Goal: Task Accomplishment & Management: Complete application form

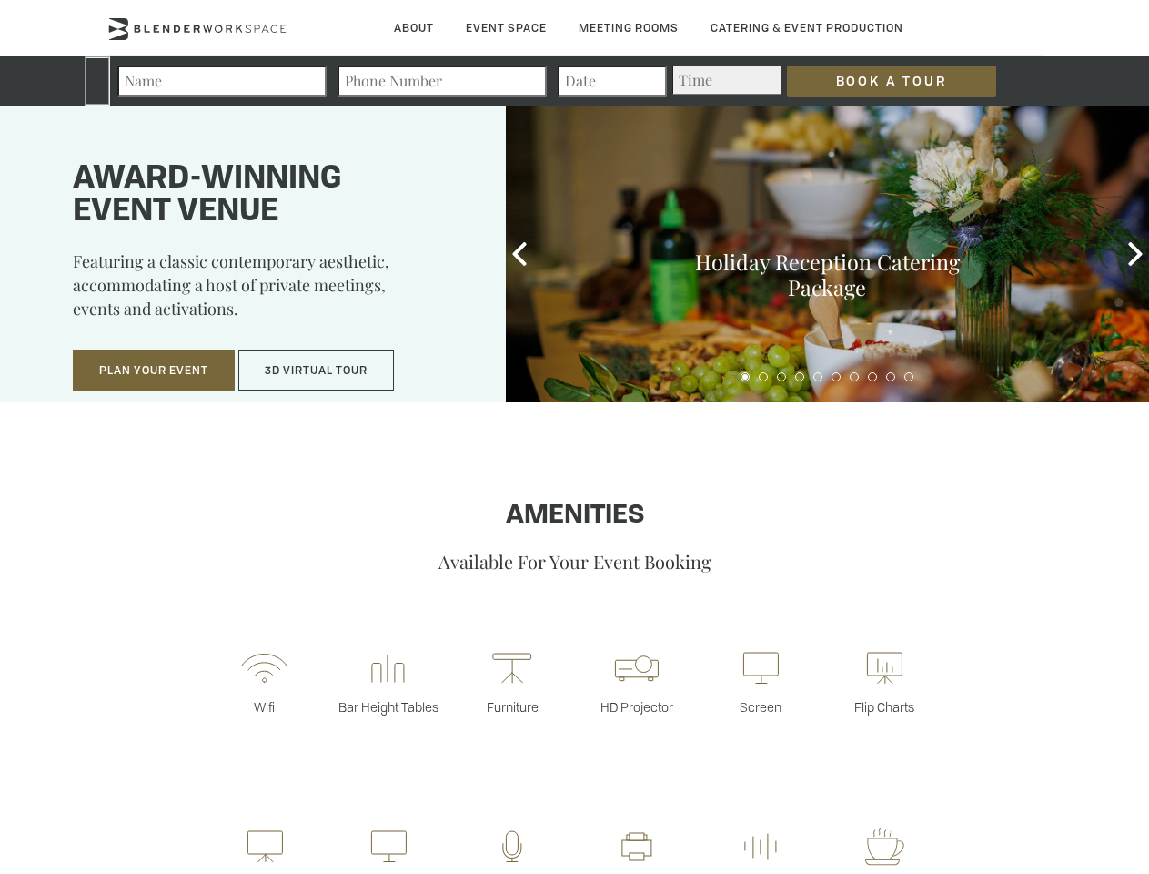
click at [877, 81] on input "Book a Tour" at bounding box center [891, 81] width 209 height 31
click at [154, 370] on button "Plan Your Event" at bounding box center [154, 370] width 162 height 42
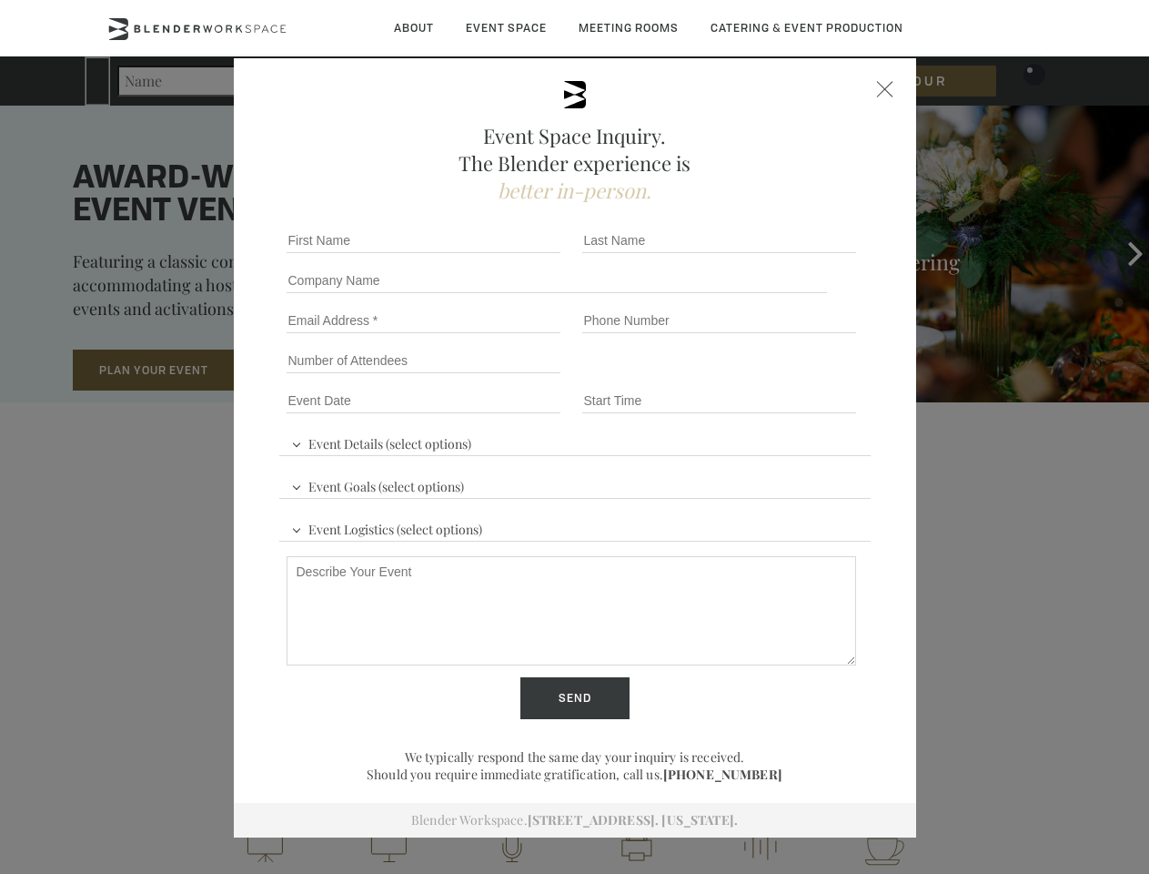
click at [317, 370] on button "3D Virtual Tour" at bounding box center [316, 370] width 156 height 42
click at [520, 254] on div "First name *" at bounding box center [427, 240] width 296 height 40
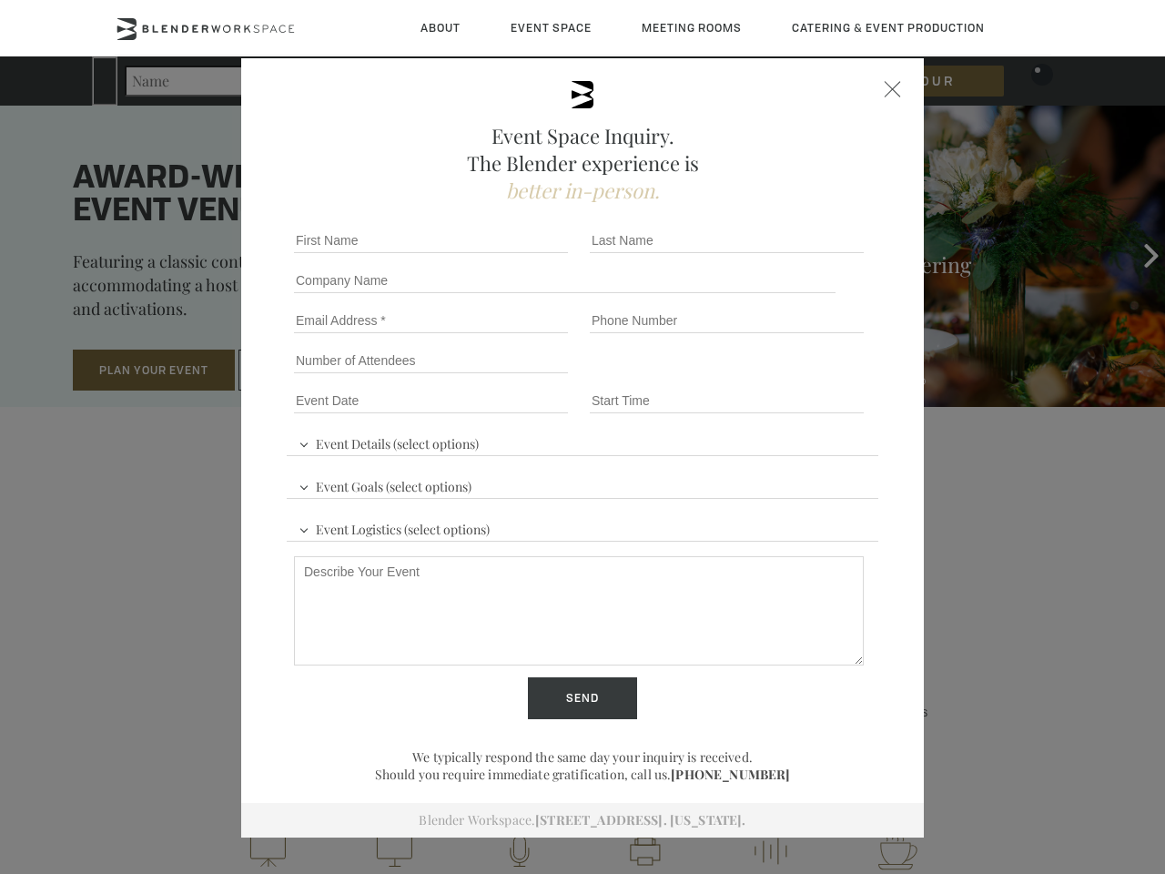
click at [1136, 254] on div "Event Space Inquiry. The Blender experience is better in-person. Event Details …" at bounding box center [582, 437] width 1165 height 874
click at [745, 377] on fieldset "Number of Attendees Budget Range" at bounding box center [582, 360] width 591 height 40
click at [763, 377] on fieldset "Number of Attendees Budget Range" at bounding box center [582, 360] width 591 height 40
click at [782, 377] on fieldset "Number of Attendees Budget Range" at bounding box center [582, 360] width 591 height 40
